Goal: Transaction & Acquisition: Register for event/course

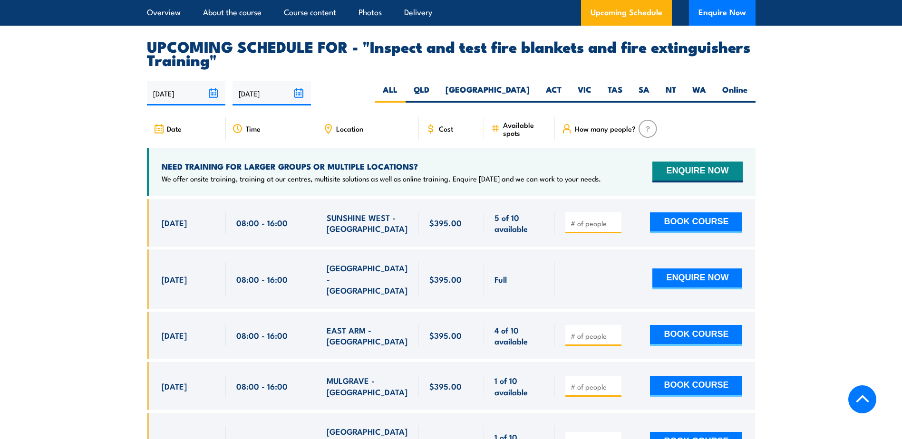
scroll to position [1707, 0]
click at [708, 103] on label "WA" at bounding box center [699, 94] width 30 height 19
click at [708, 91] on input "WA" at bounding box center [709, 88] width 6 height 6
radio input "true"
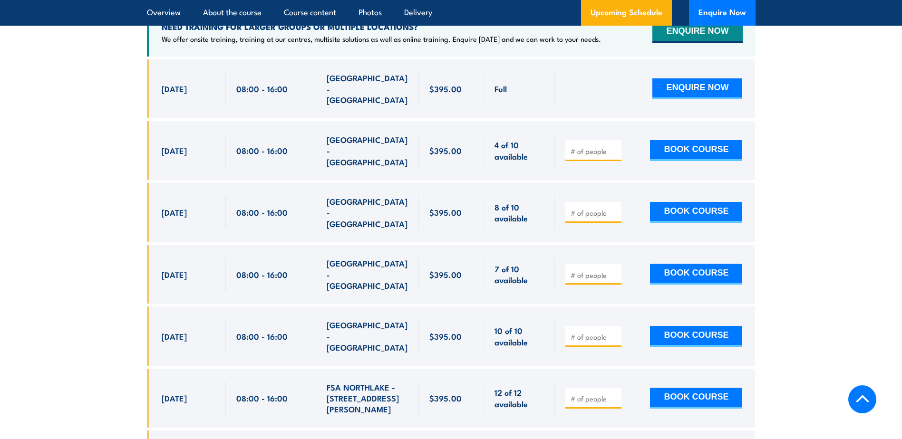
scroll to position [1847, 0]
type input "1"
click at [612, 208] on input "1" at bounding box center [595, 213] width 48 height 10
click at [685, 202] on button "BOOK COURSE" at bounding box center [696, 212] width 92 height 21
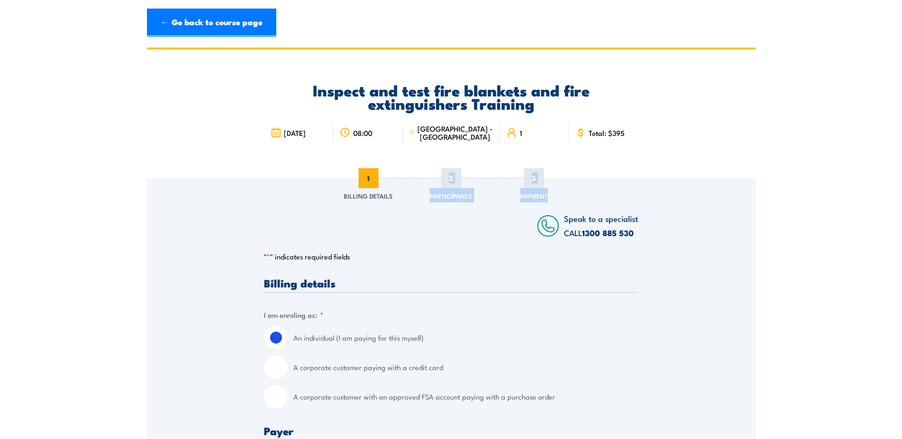
drag, startPoint x: 449, startPoint y: 176, endPoint x: 560, endPoint y: 193, distance: 112.0
click at [560, 193] on div "1 Billing Details 2 Participants 3 Payment" at bounding box center [451, 185] width 232 height 34
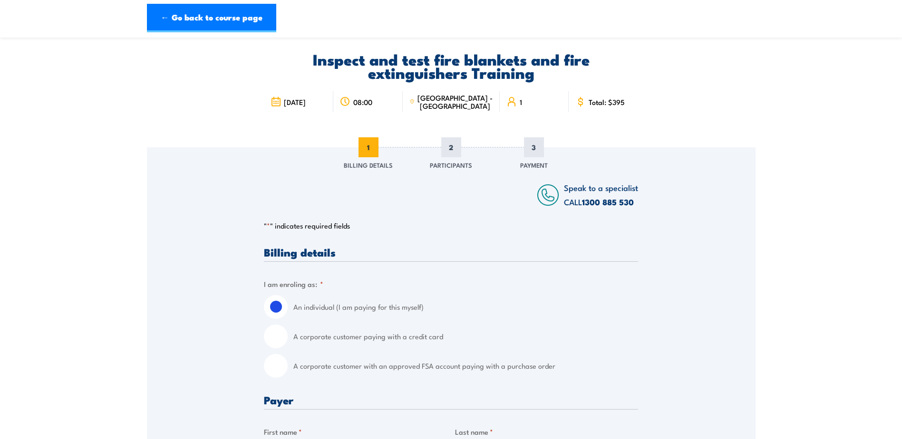
scroll to position [30, 0]
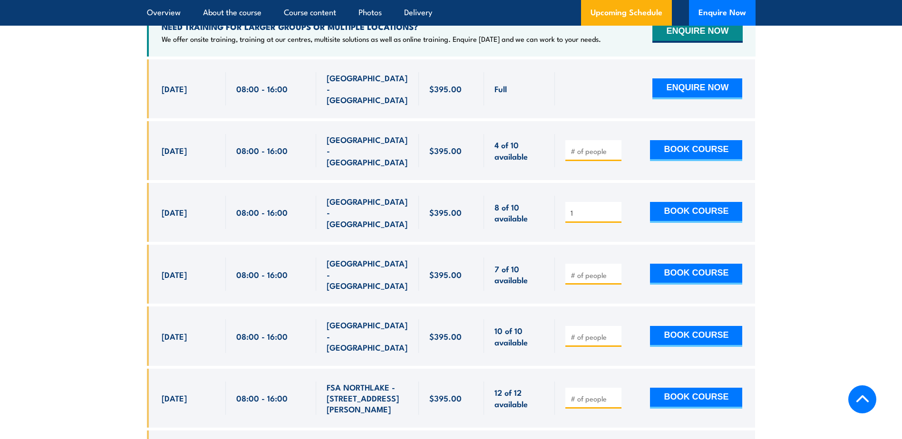
drag, startPoint x: 461, startPoint y: 204, endPoint x: 162, endPoint y: 190, distance: 299.0
click at [162, 190] on div "27 Oct, 2025, 08:00 - 08:00" at bounding box center [451, 212] width 609 height 59
drag, startPoint x: 162, startPoint y: 190, endPoint x: 173, endPoint y: 202, distance: 16.2
click at [173, 207] on span "27 Oct, 2025" at bounding box center [174, 212] width 25 height 11
drag, startPoint x: 162, startPoint y: 203, endPoint x: 791, endPoint y: 204, distance: 628.7
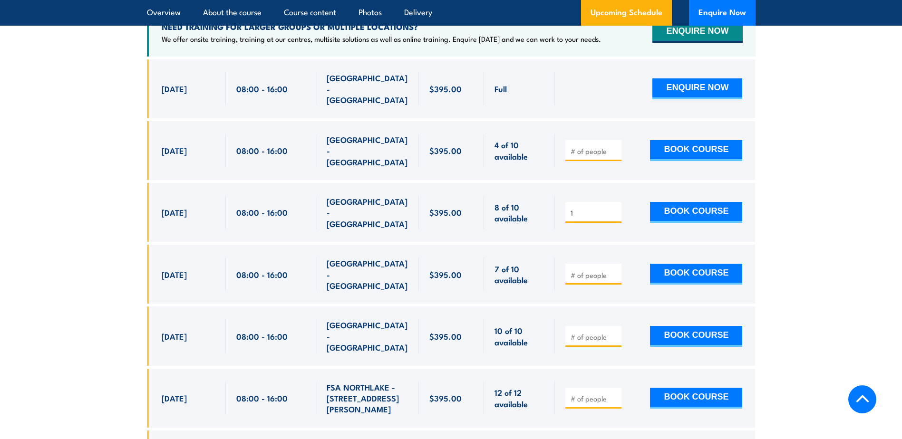
click at [791, 204] on section "UPCOMING SCHEDULE FOR - "Inspect and test fire blankets and fire extinguishers …" at bounding box center [451, 202] width 902 height 605
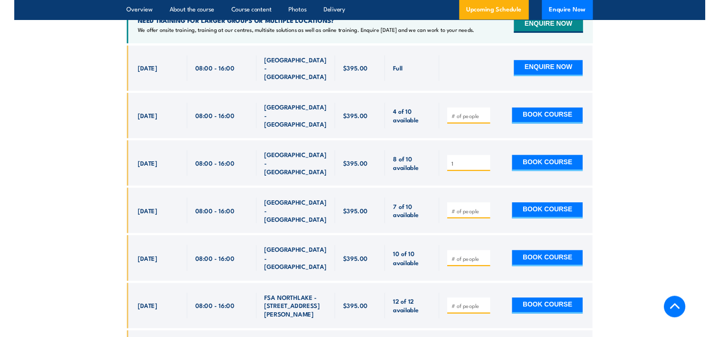
scroll to position [1847, 0]
